Goal: Use online tool/utility: Use online tool/utility

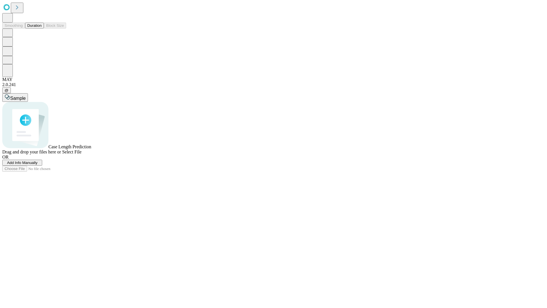
click at [42, 28] on button "Duration" at bounding box center [34, 26] width 19 height 6
click at [26, 96] on span "Sample" at bounding box center [17, 98] width 15 height 5
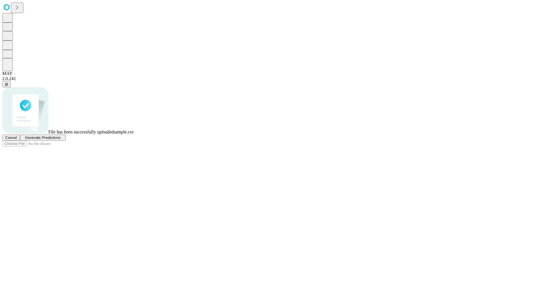
click at [60, 140] on span "Generate Predictions" at bounding box center [43, 137] width 36 height 4
